Goal: Find specific page/section: Find specific page/section

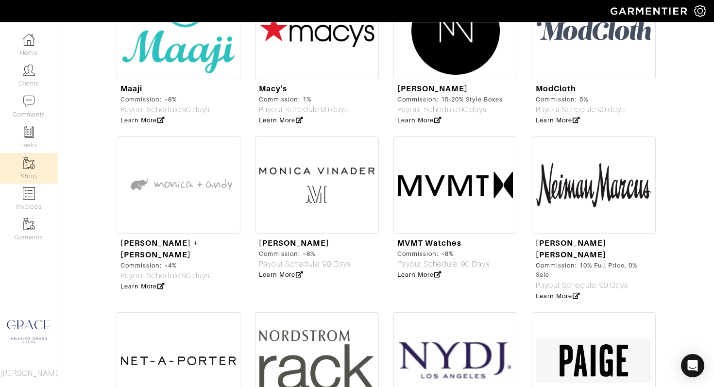
scroll to position [2370, 0]
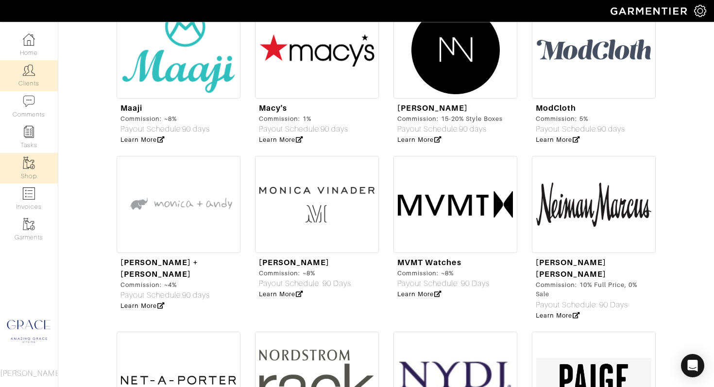
click at [28, 75] on img at bounding box center [29, 70] width 12 height 12
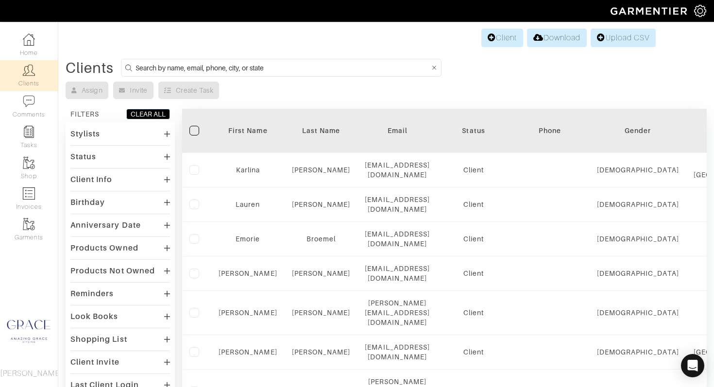
click at [259, 70] on input at bounding box center [283, 68] width 294 height 12
type input "terpkosh"
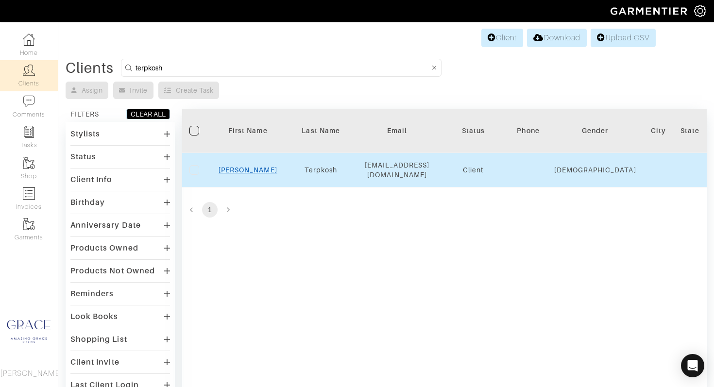
click at [252, 169] on link "[PERSON_NAME]" at bounding box center [248, 170] width 59 height 8
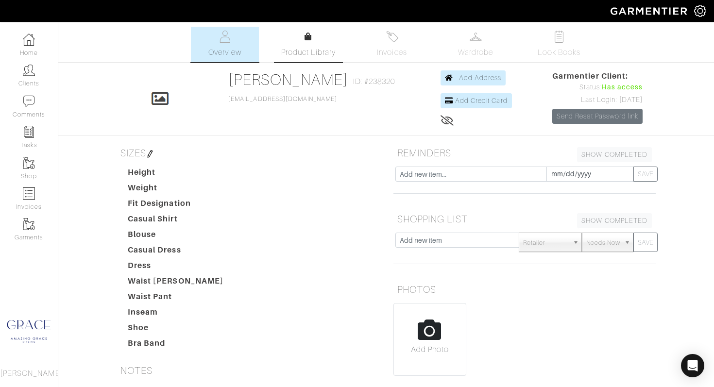
click at [325, 47] on span "Product Library" at bounding box center [308, 53] width 55 height 12
